Goal: Find specific page/section: Find specific page/section

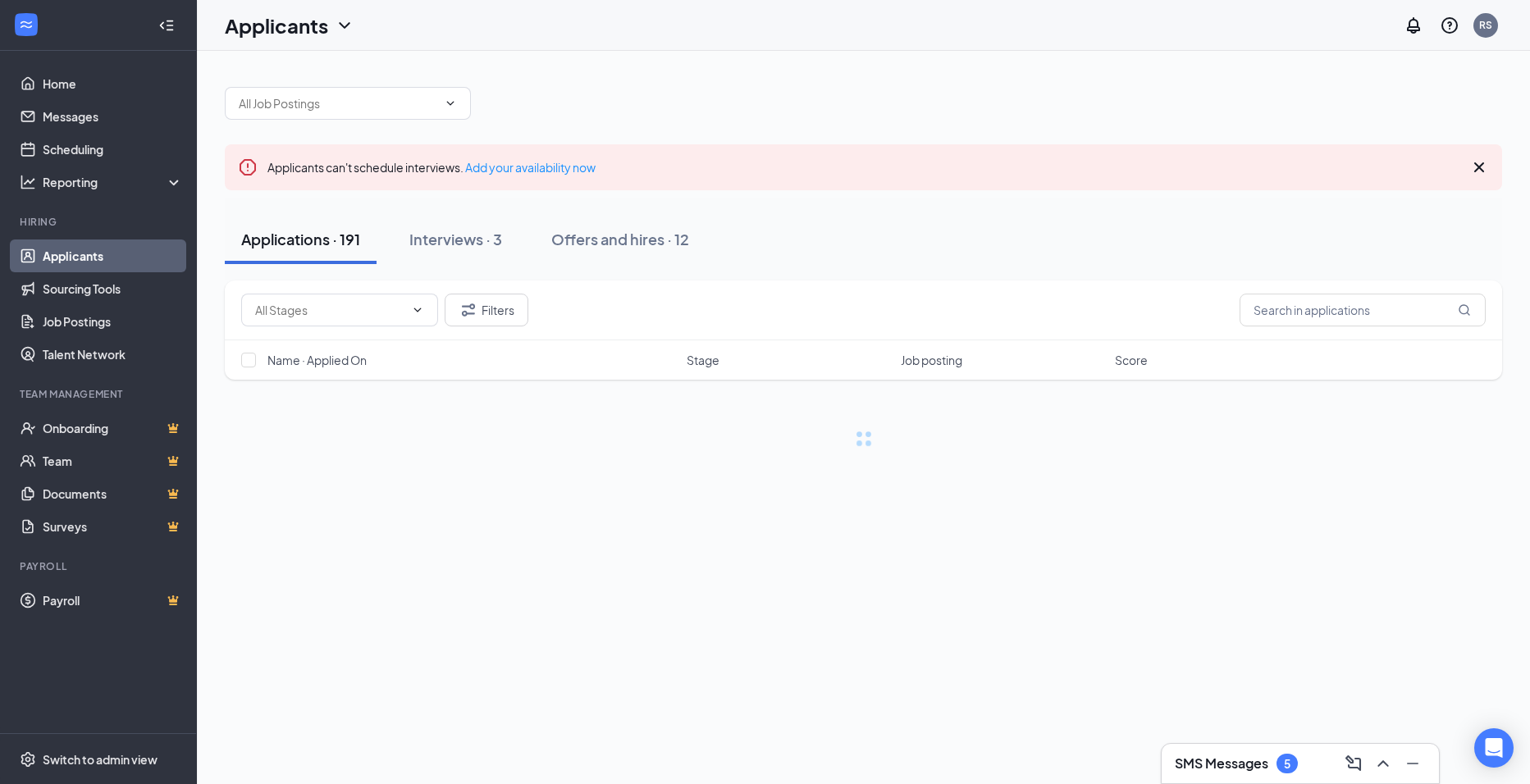
click at [1238, 747] on div "SMS Messages 5" at bounding box center [1301, 764] width 278 height 39
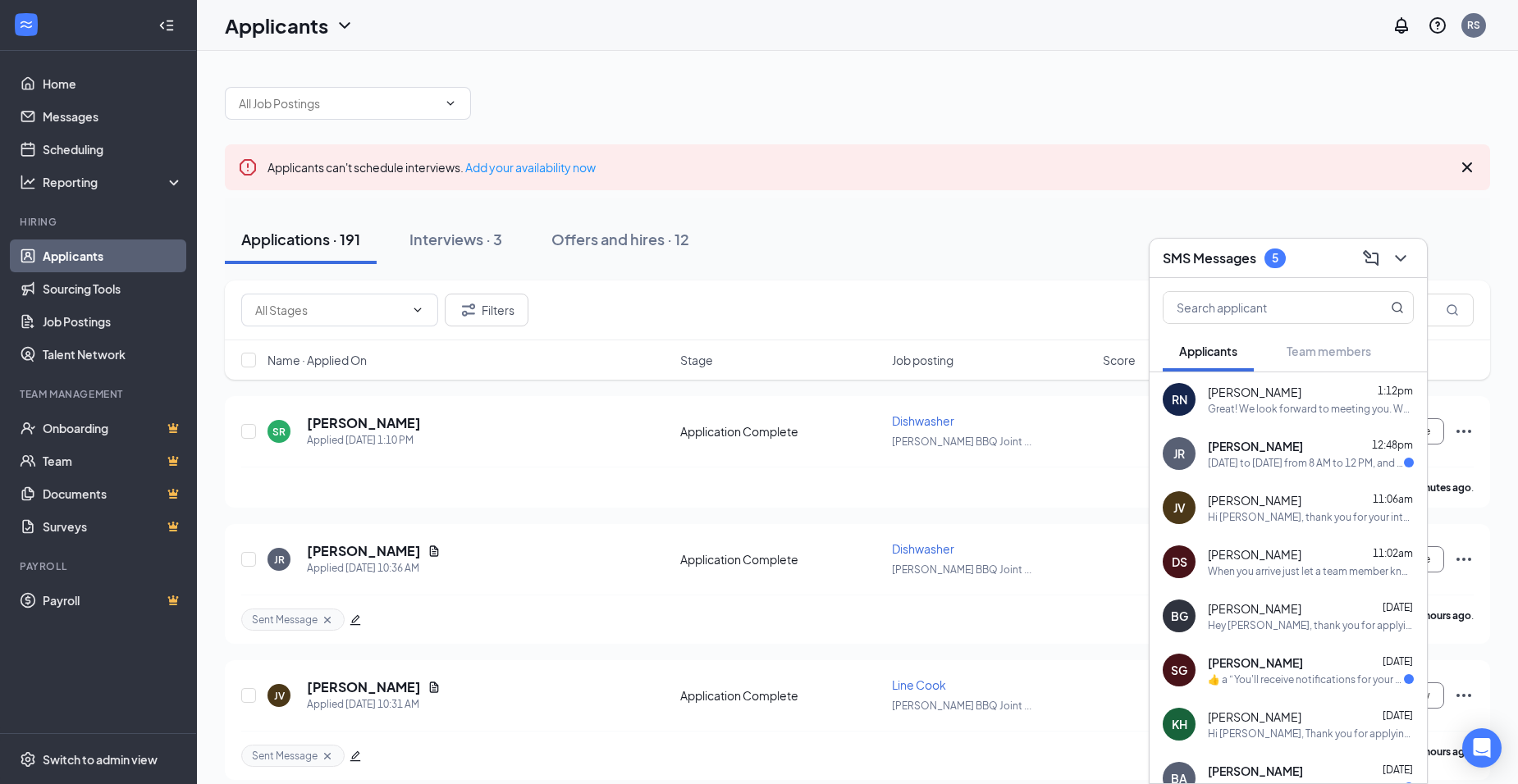
click at [1301, 614] on span "[PERSON_NAME]" at bounding box center [1254, 609] width 93 height 17
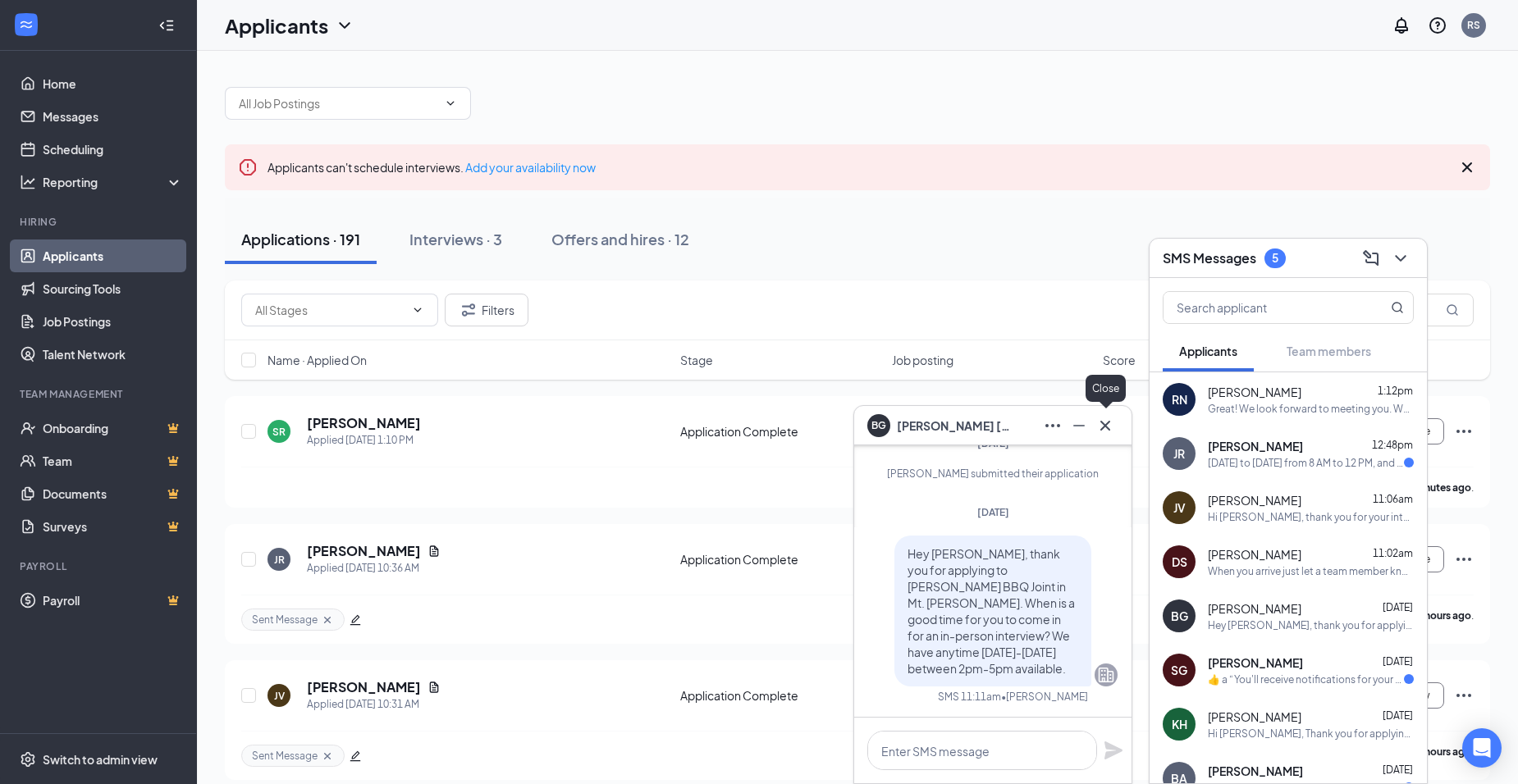
click at [1110, 426] on icon "Cross" at bounding box center [1105, 426] width 20 height 20
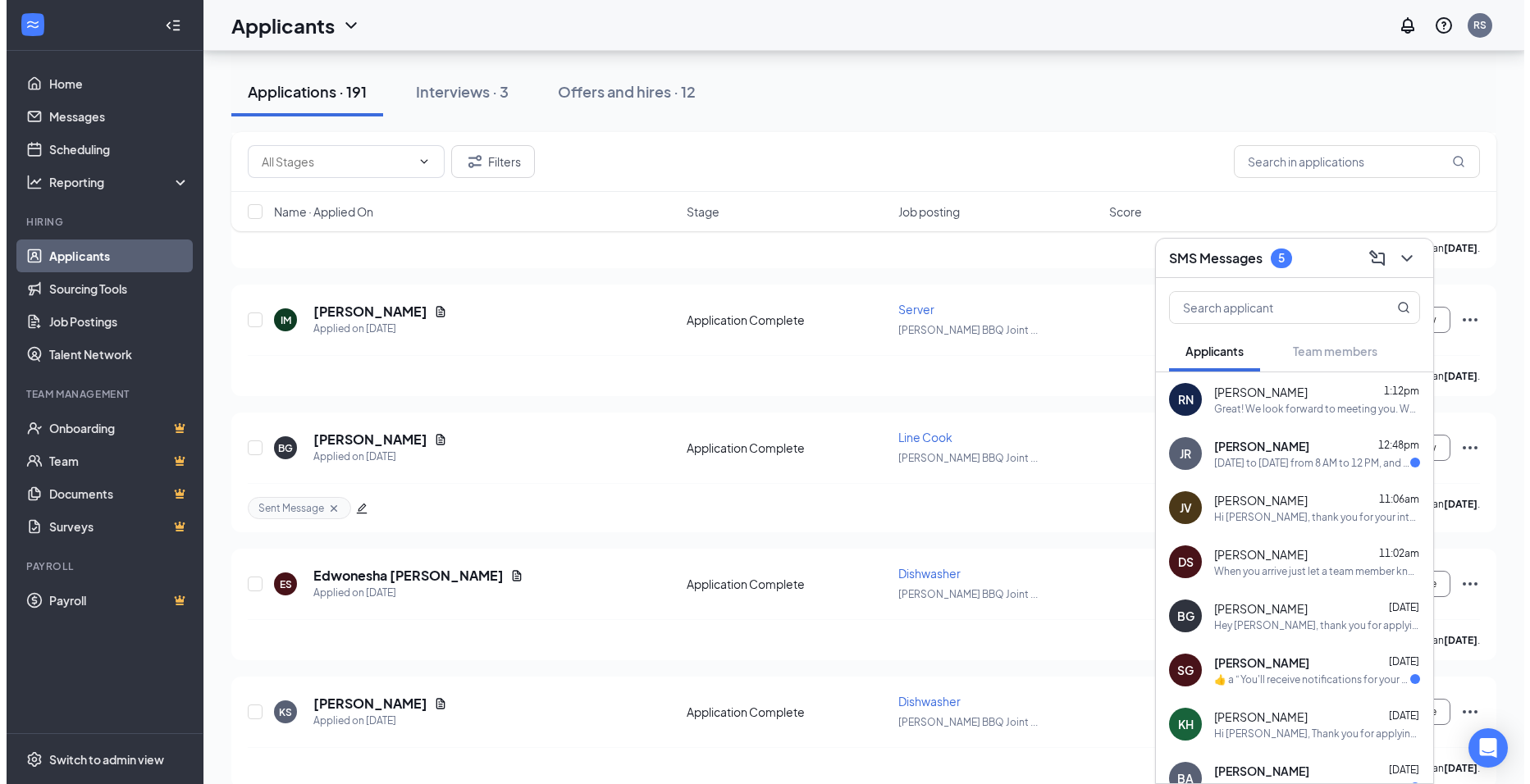
scroll to position [2461, 0]
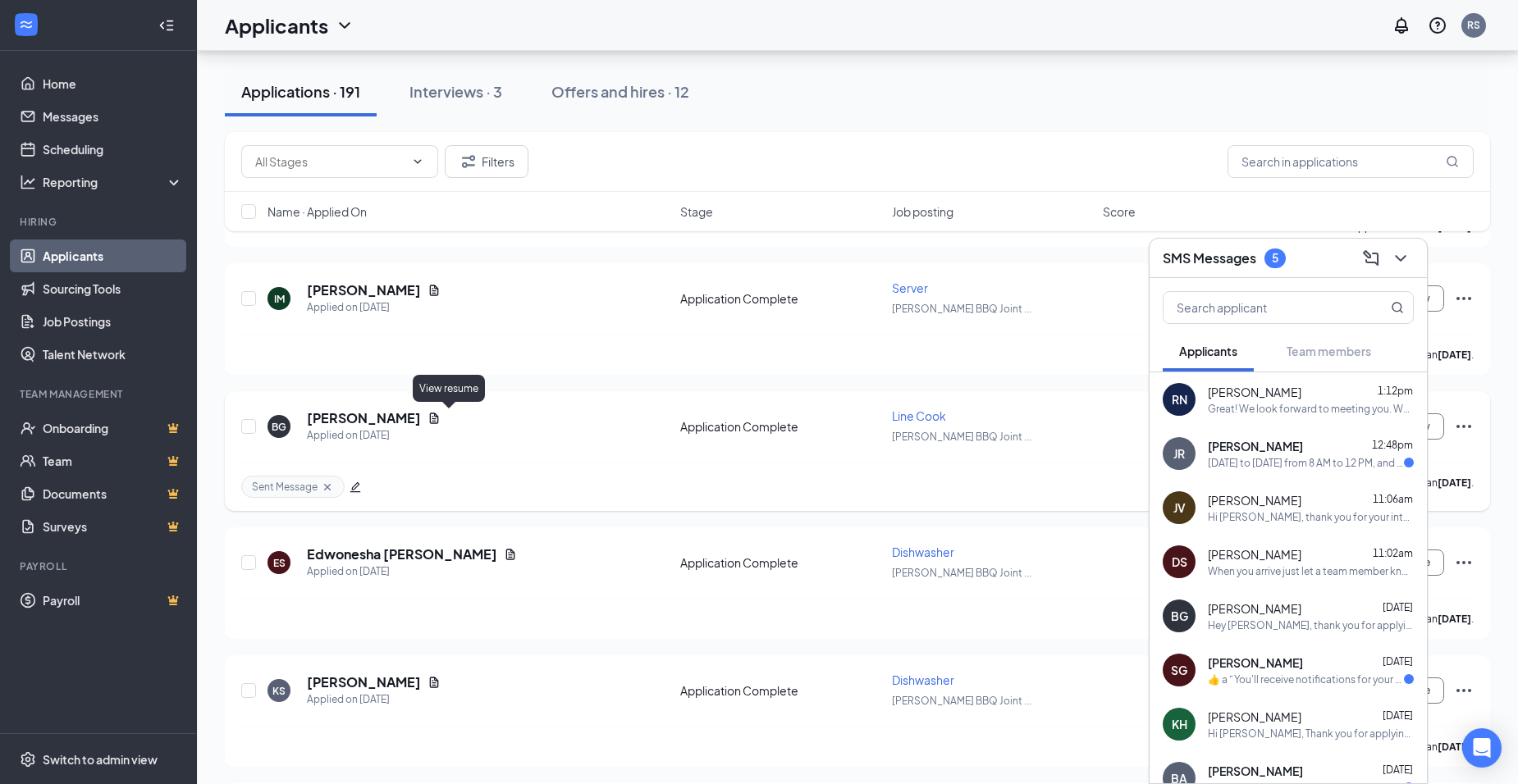
click at [440, 411] on div "[PERSON_NAME]" at bounding box center [374, 418] width 134 height 18
click at [397, 416] on h5 "[PERSON_NAME]" at bounding box center [364, 418] width 114 height 18
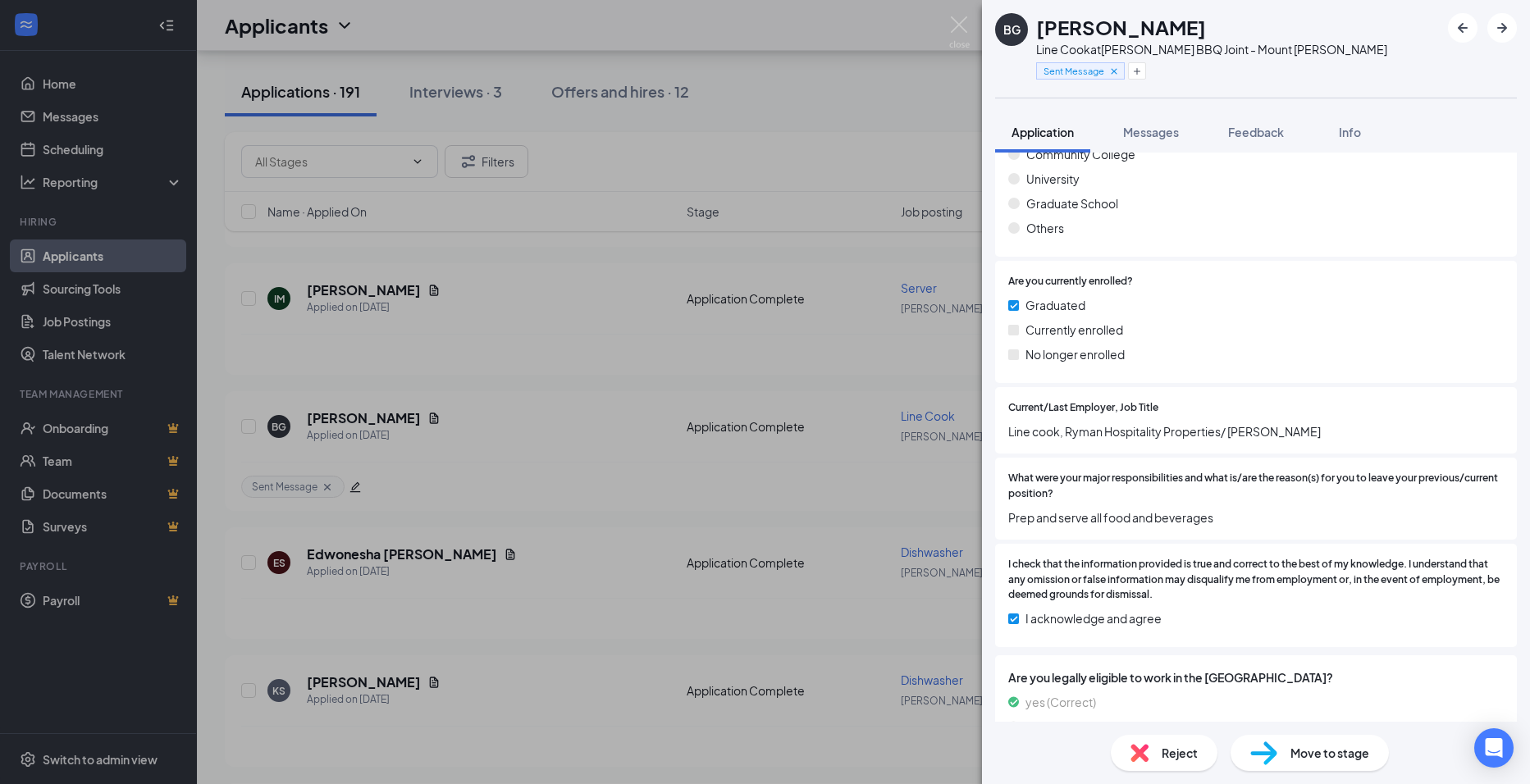
scroll to position [1062, 0]
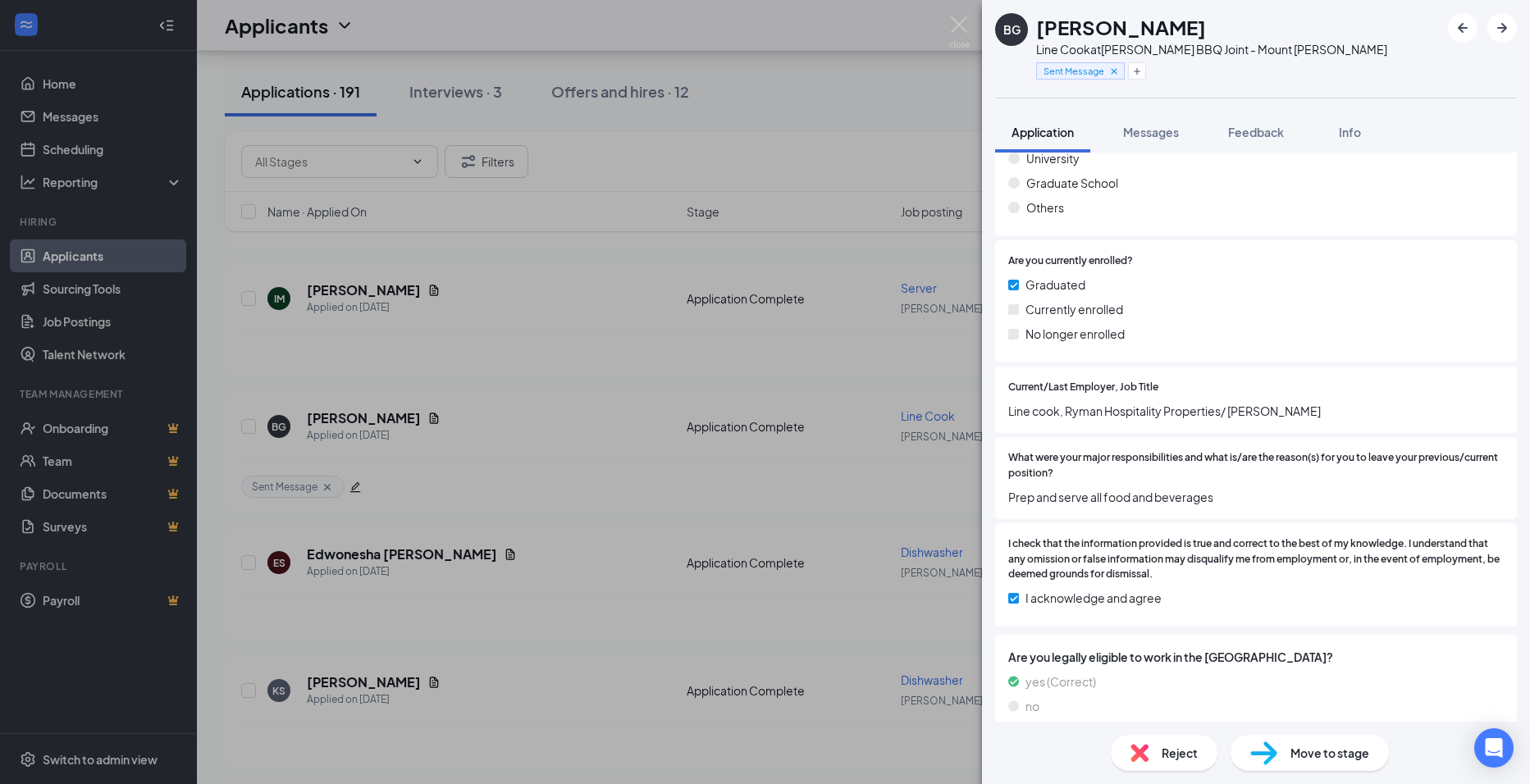
click at [1013, 412] on span "Line cook, Ryman Hospitality Properties/ [PERSON_NAME]" at bounding box center [1256, 411] width 495 height 18
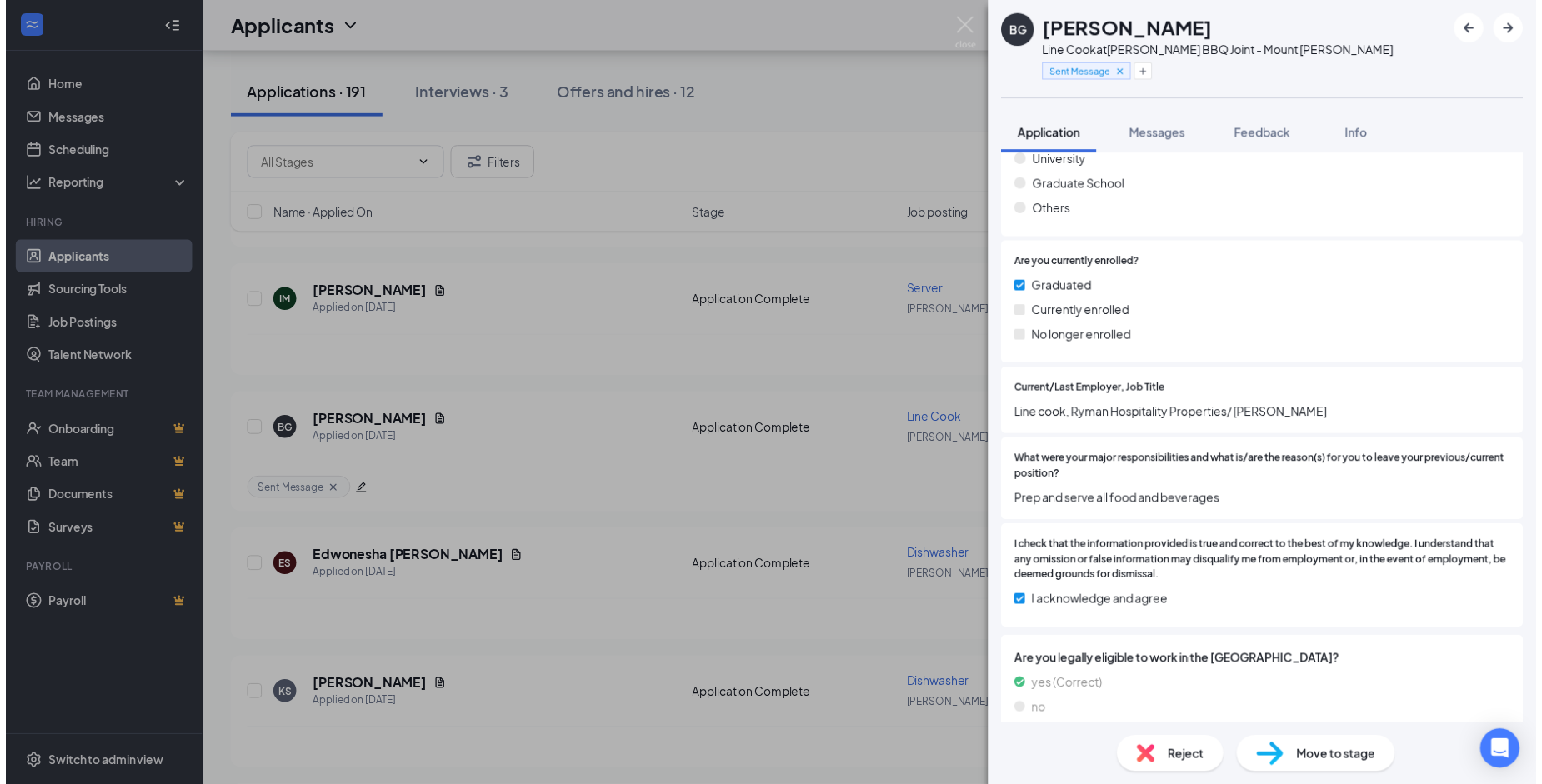
scroll to position [1097, 0]
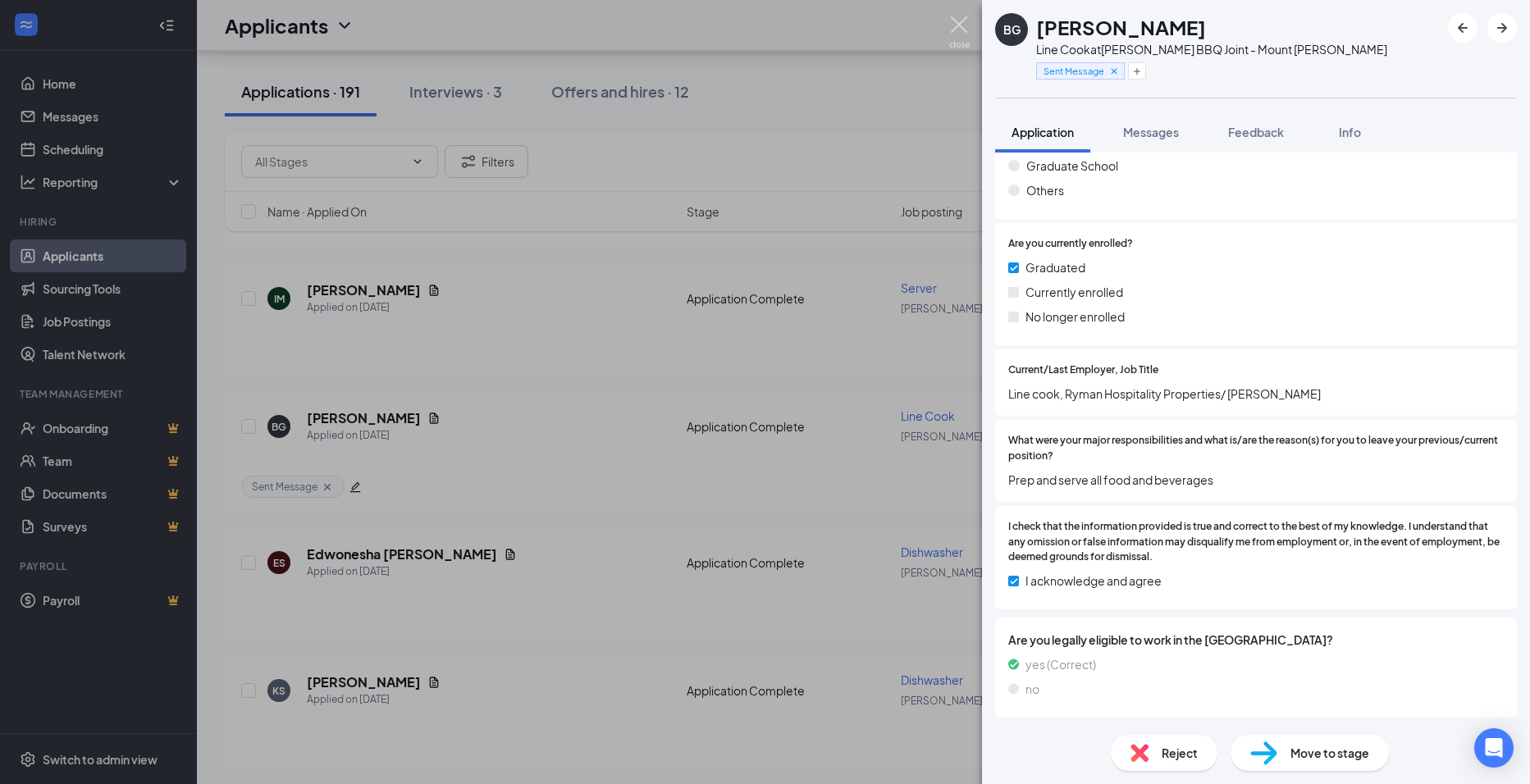
click at [965, 24] on img at bounding box center [959, 33] width 20 height 32
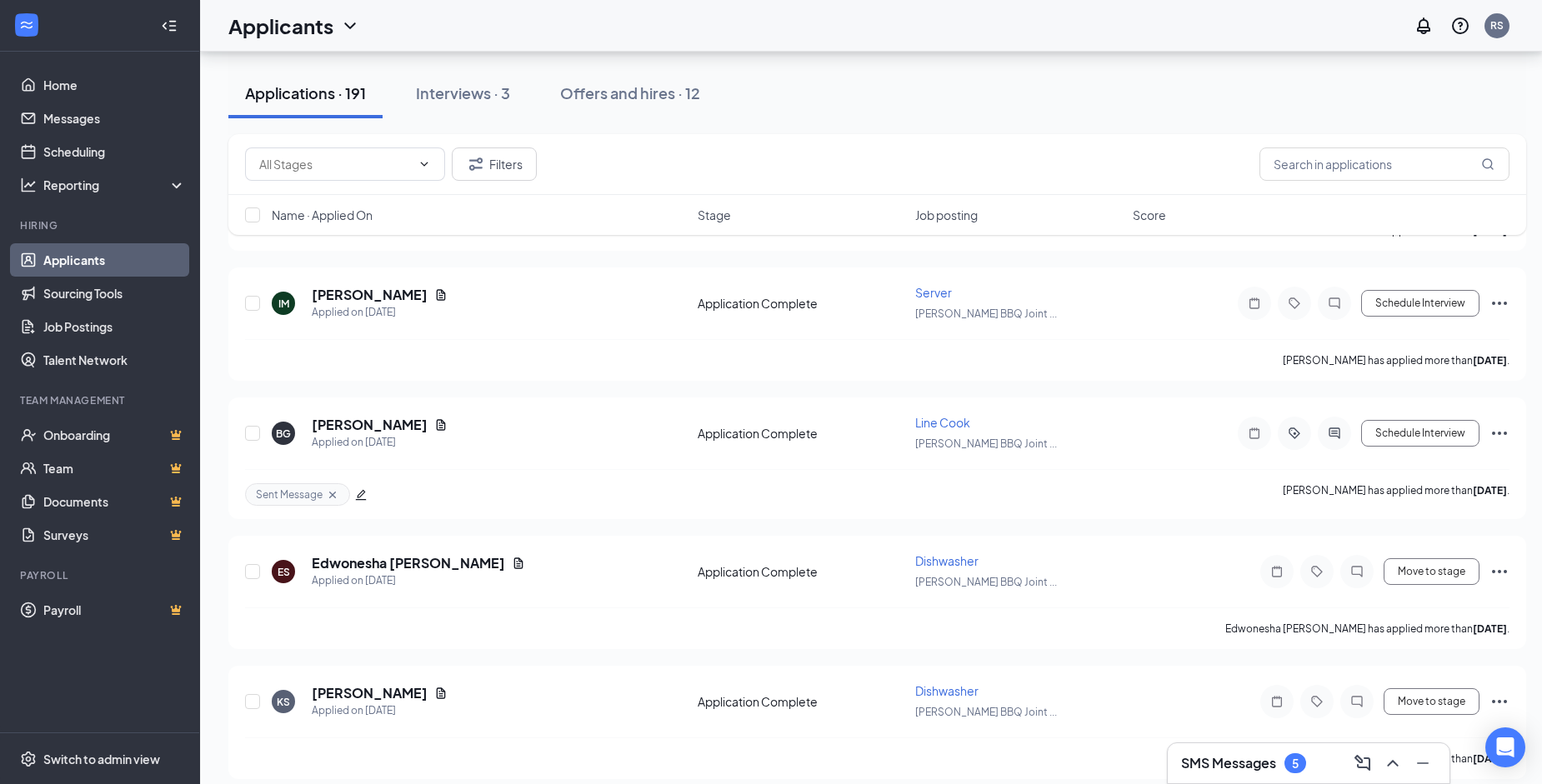
click at [896, 6] on div "Applicants RS" at bounding box center [870, 26] width 1342 height 52
click at [53, 92] on link "Home" at bounding box center [114, 84] width 143 height 33
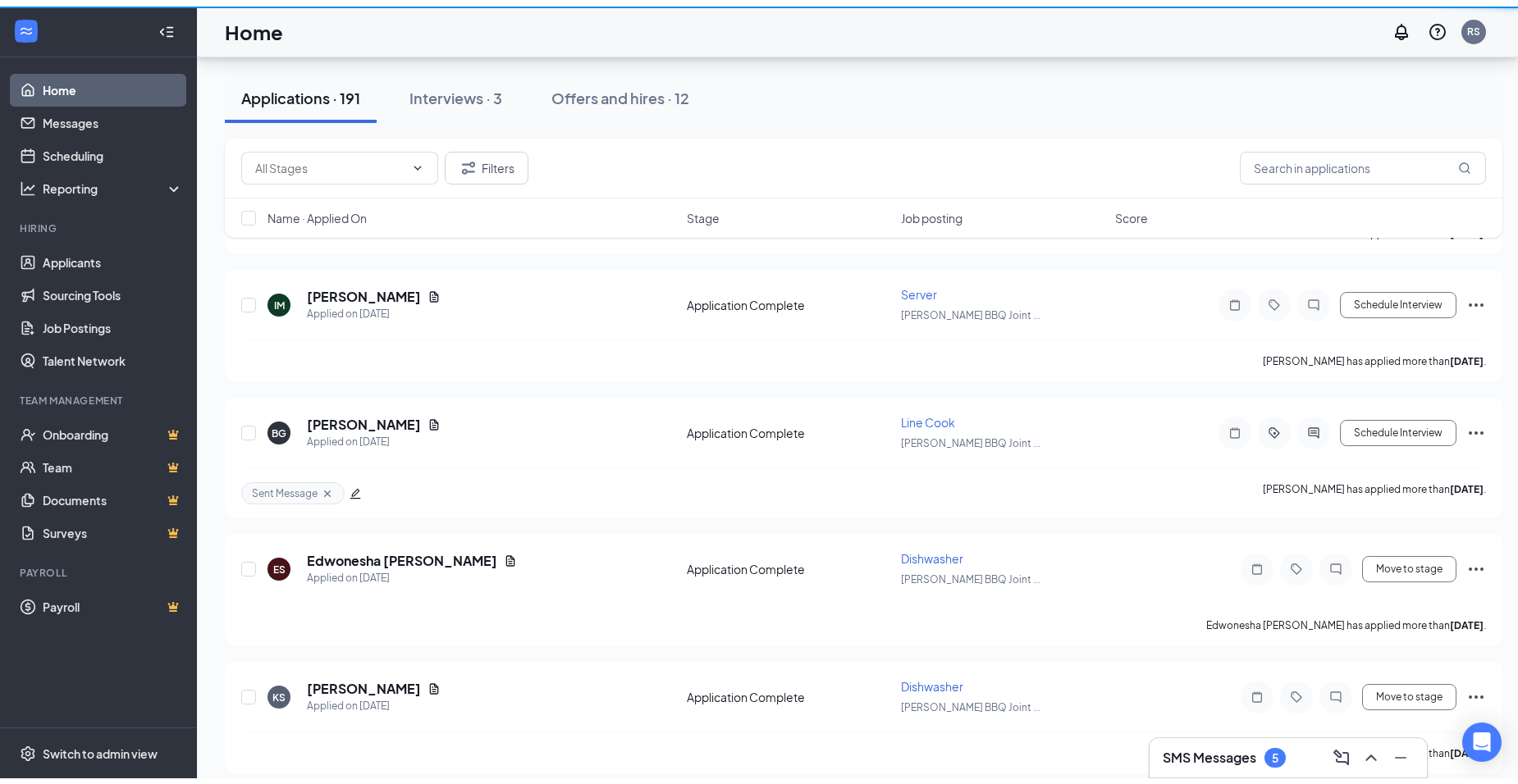
scroll to position [34, 0]
